Goal: Navigation & Orientation: Find specific page/section

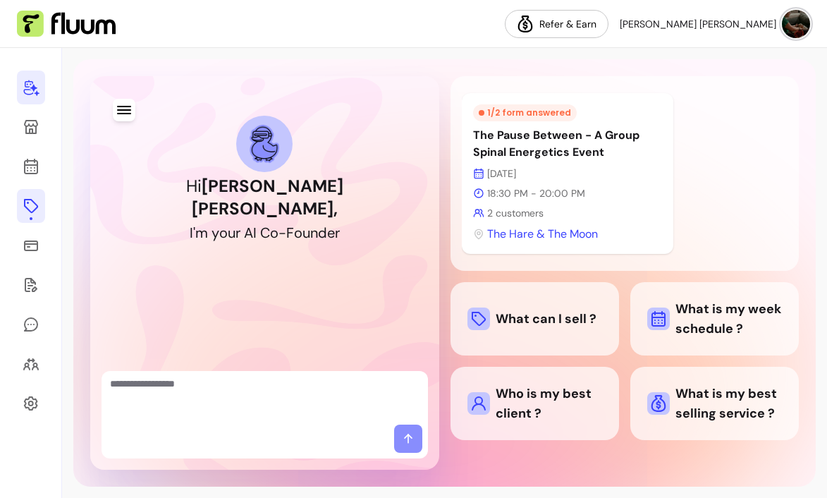
click at [32, 207] on icon at bounding box center [31, 205] width 17 height 17
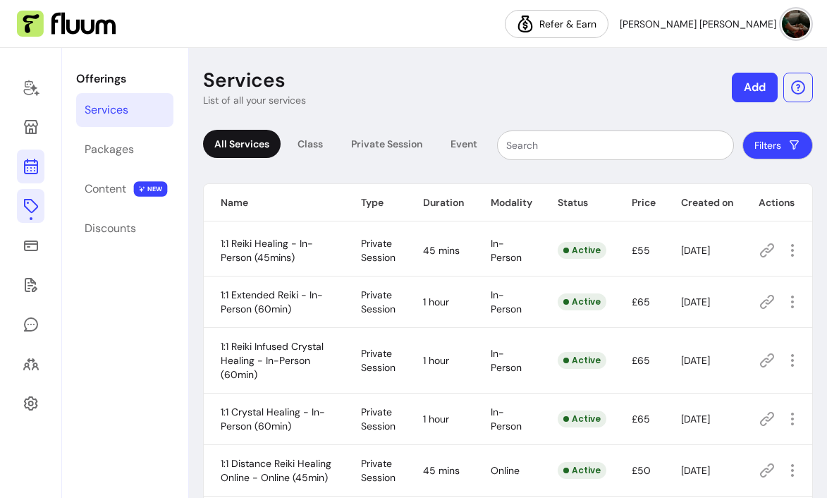
click at [33, 159] on icon at bounding box center [31, 166] width 17 height 17
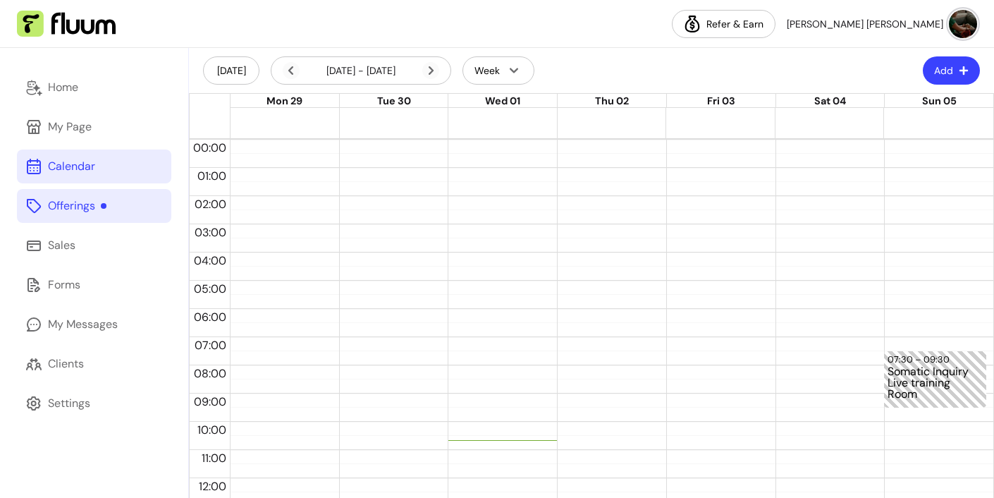
click at [83, 207] on div "Offerings" at bounding box center [77, 205] width 59 height 17
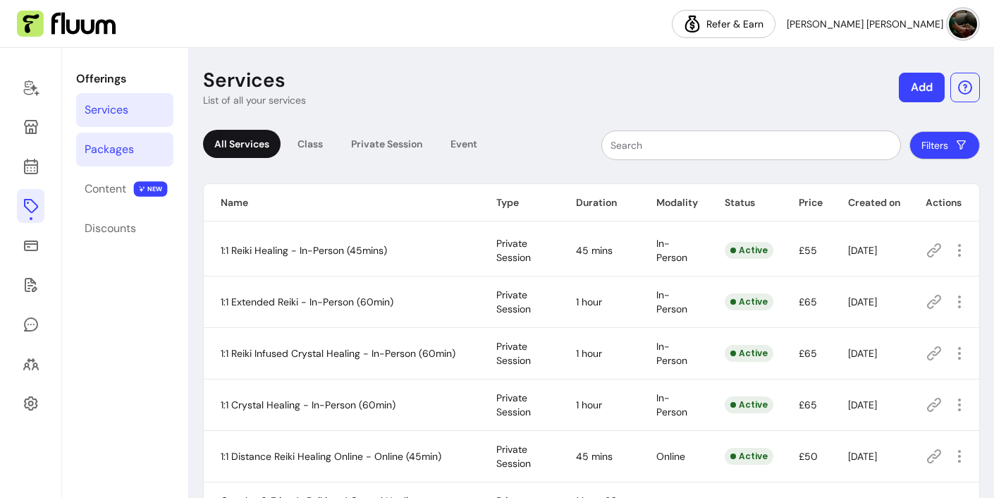
click at [112, 147] on div "Packages" at bounding box center [109, 149] width 49 height 17
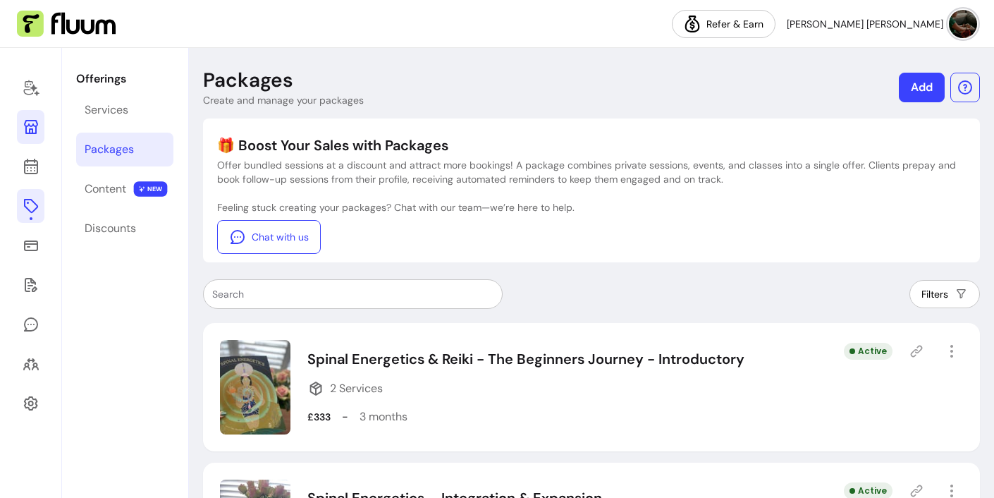
click at [28, 128] on icon at bounding box center [31, 126] width 17 height 17
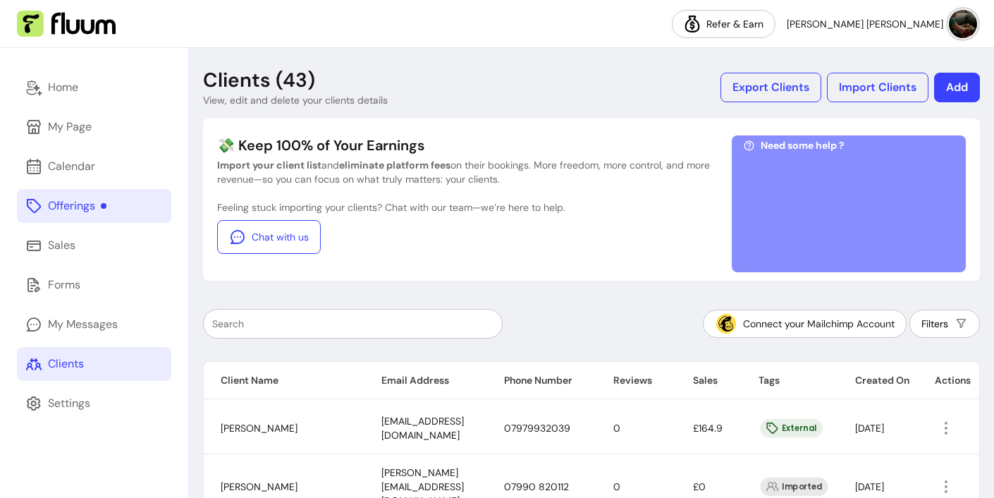
click at [419, 327] on input "text" at bounding box center [352, 324] width 281 height 14
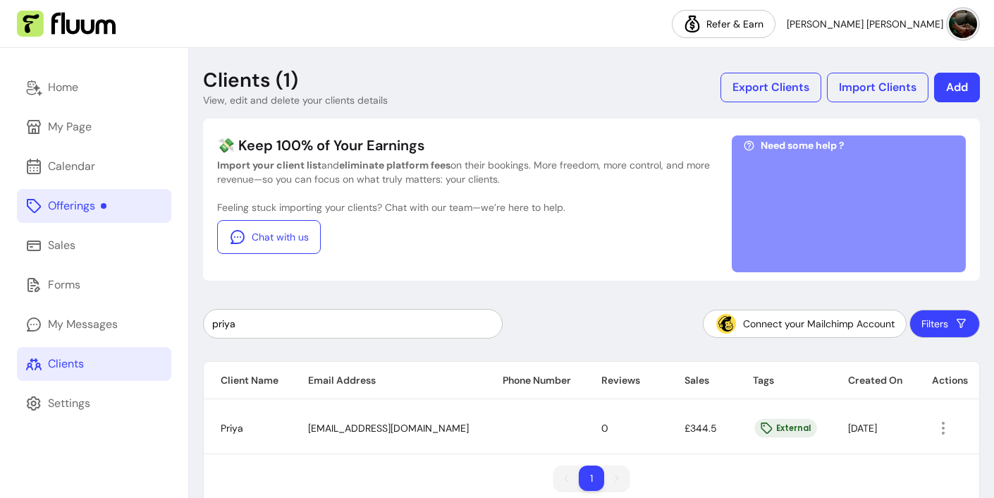
scroll to position [25, 0]
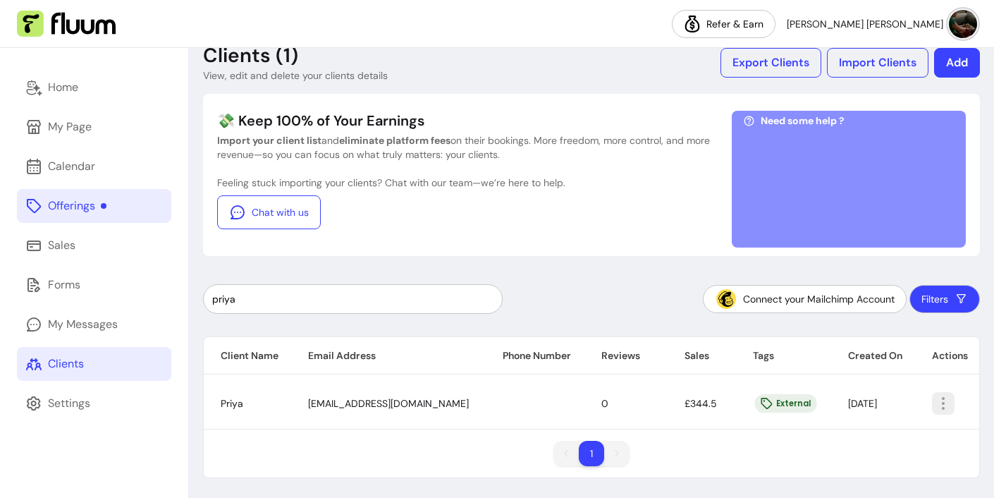
type input "priya"
click at [827, 410] on icon "button" at bounding box center [943, 403] width 16 height 16
click at [698, 442] on div "1 1" at bounding box center [592, 459] width 776 height 37
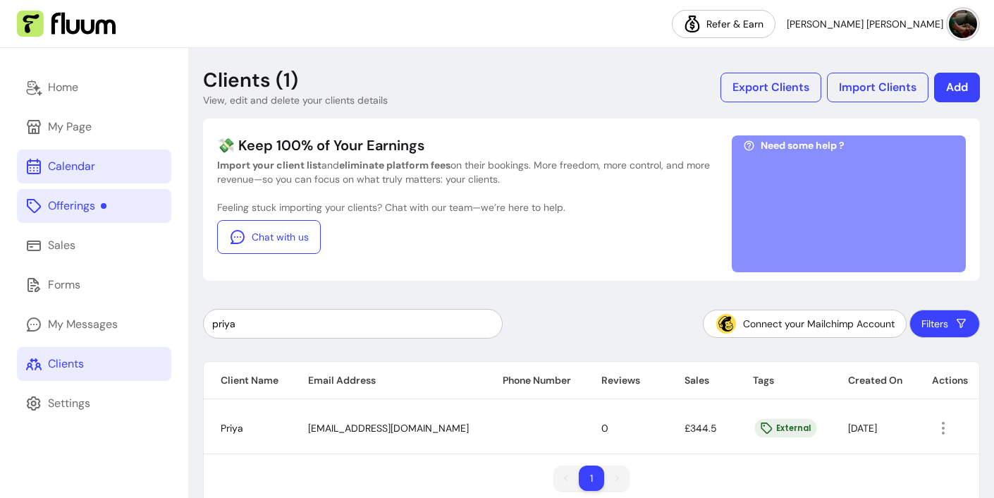
click at [81, 163] on div "Calendar" at bounding box center [71, 166] width 47 height 17
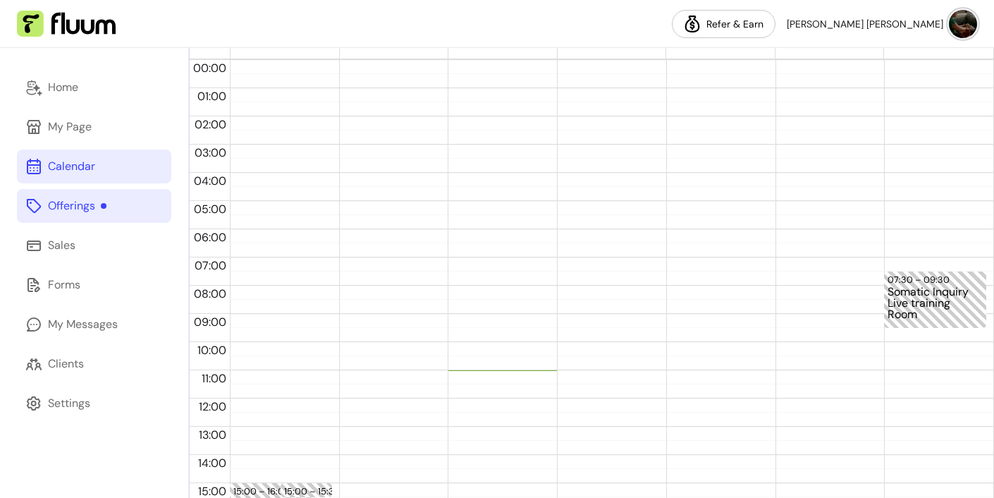
scroll to position [78, 0]
click at [674, 347] on div at bounding box center [718, 400] width 102 height 677
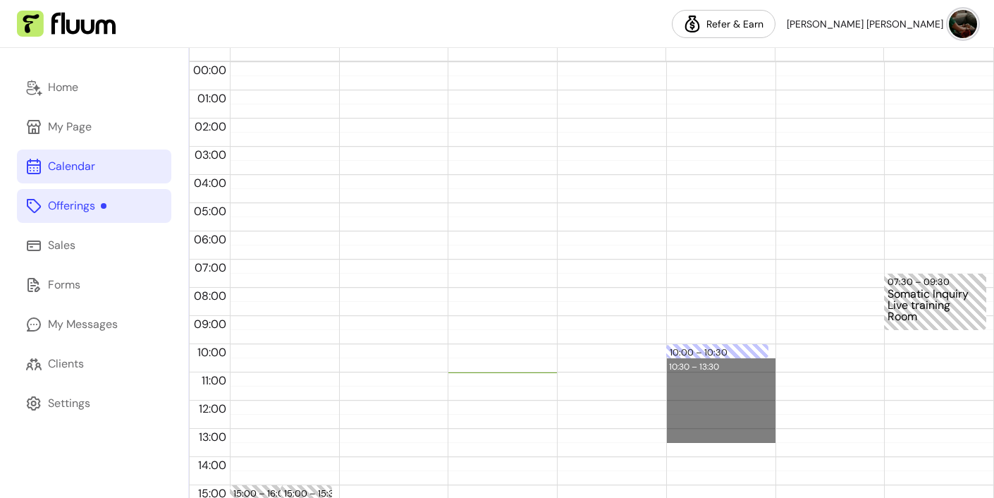
drag, startPoint x: 670, startPoint y: 348, endPoint x: 673, endPoint y: 438, distance: 90.3
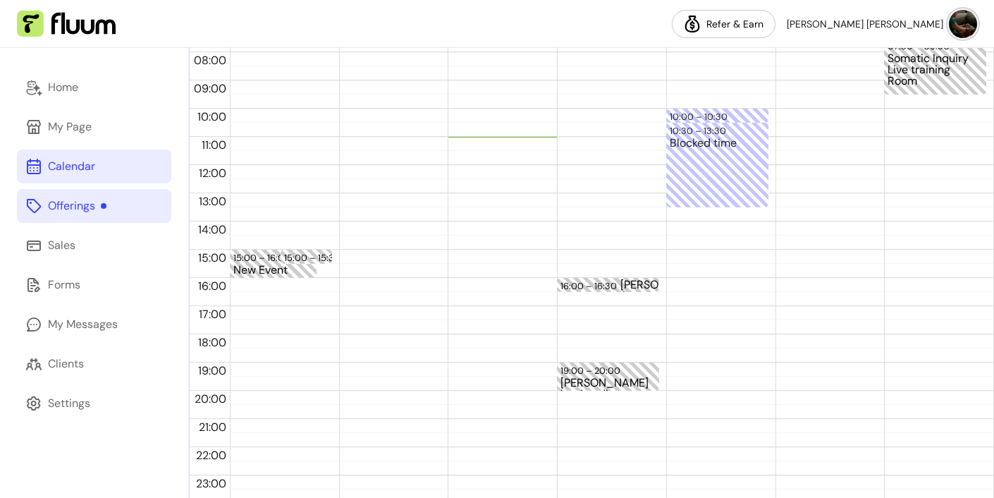
scroll to position [315, 0]
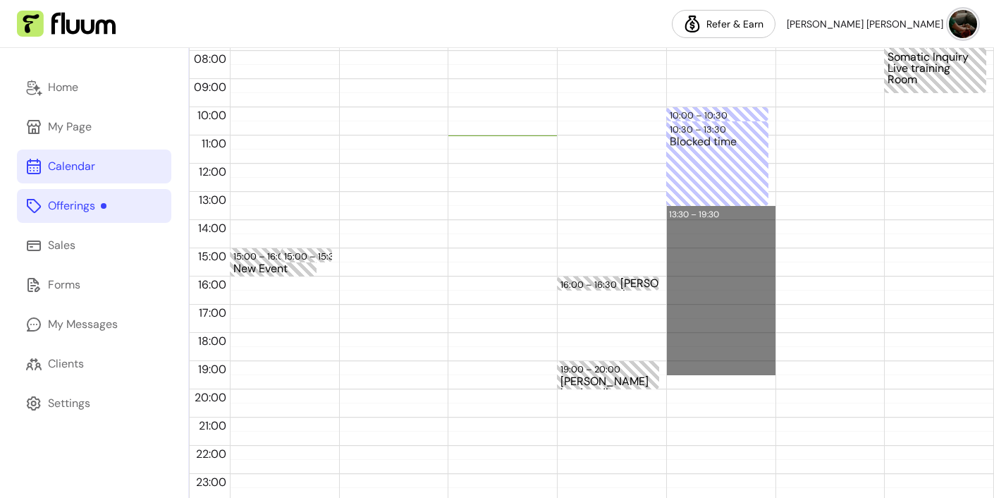
drag, startPoint x: 675, startPoint y: 208, endPoint x: 688, endPoint y: 363, distance: 155.0
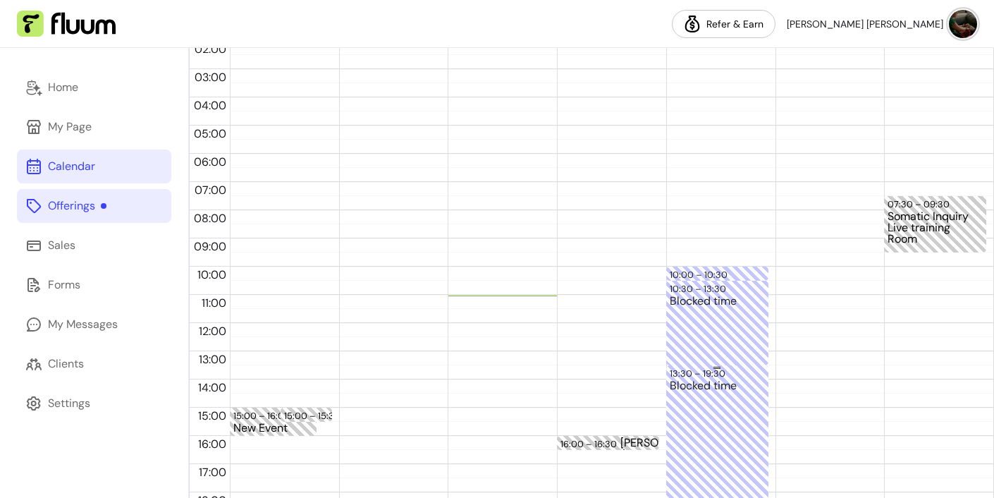
scroll to position [153, 0]
